Goal: Information Seeking & Learning: Learn about a topic

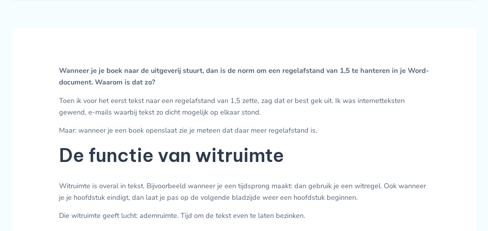
scroll to position [378, 0]
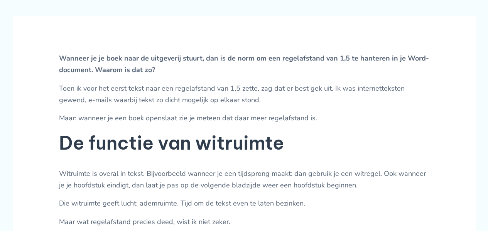
click at [259, 123] on p "Maar: wanneer je een boek openslaat zie je meteen dat daar meer regelafstand is." at bounding box center [244, 119] width 370 height 12
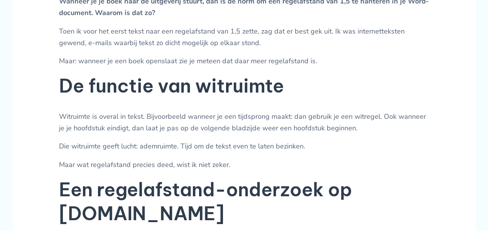
scroll to position [448, 0]
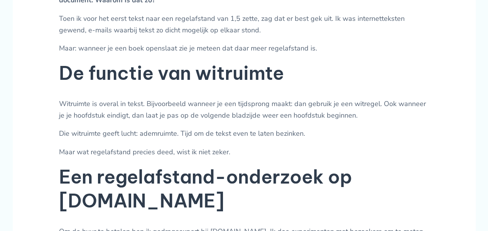
click at [214, 54] on p "Maar: wanneer je een boek openslaat zie je meteen dat daar meer regelafstand is." at bounding box center [244, 49] width 370 height 12
click at [204, 30] on p "Toen ik voor het eerst tekst naar een regelafstand van 1,5 zette, zag dat er be…" at bounding box center [244, 24] width 370 height 23
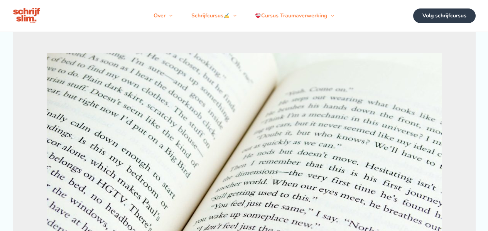
scroll to position [327, 0]
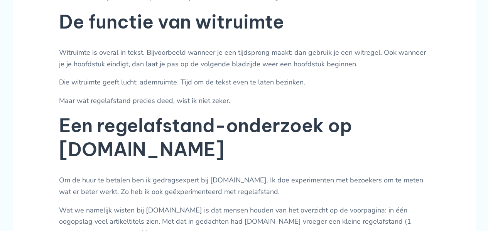
scroll to position [481, 0]
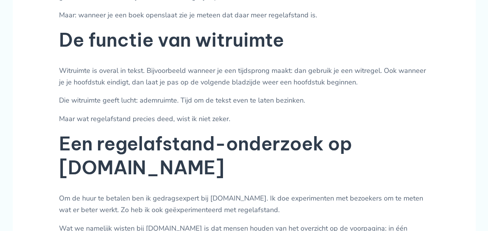
click at [180, 107] on p "Die witruimte geeft lucht: ademruimte. Tijd om de tekst even te laten bezinken." at bounding box center [244, 101] width 370 height 12
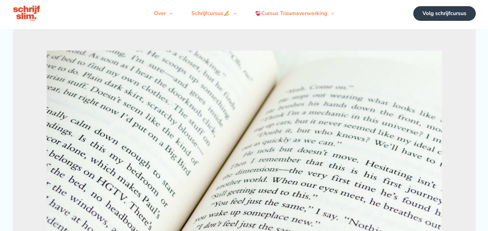
scroll to position [0, 0]
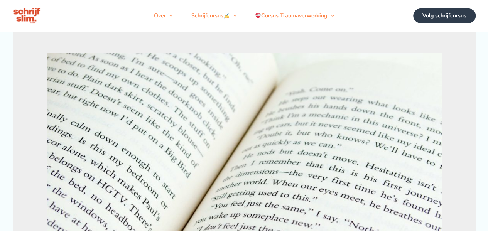
click at [23, 22] on img at bounding box center [27, 16] width 29 height 18
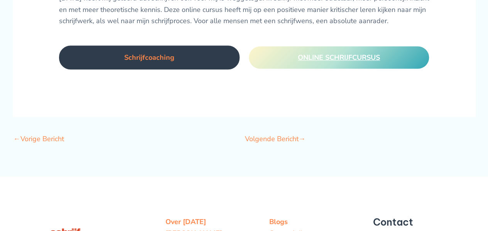
scroll to position [1940, 0]
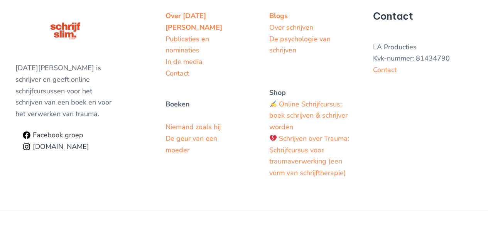
click at [195, 159] on div "[DATE][PERSON_NAME] is schrijver en geeft online schrijfcursussen voor het schr…" at bounding box center [244, 90] width 488 height 240
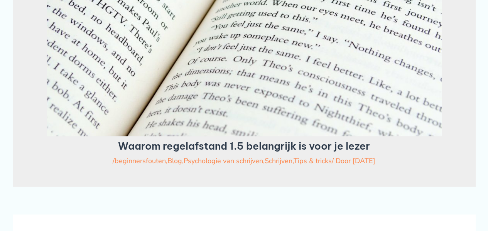
scroll to position [0, 0]
